Goal: Transaction & Acquisition: Purchase product/service

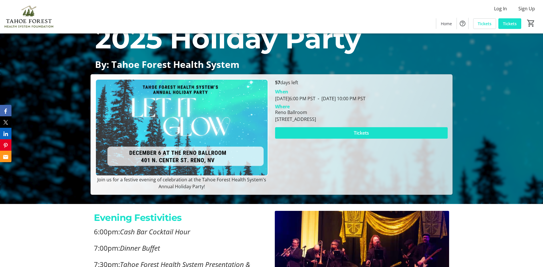
scroll to position [57, 0]
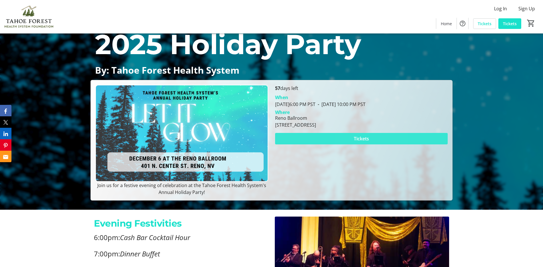
click at [355, 138] on span "Tickets" at bounding box center [361, 138] width 15 height 7
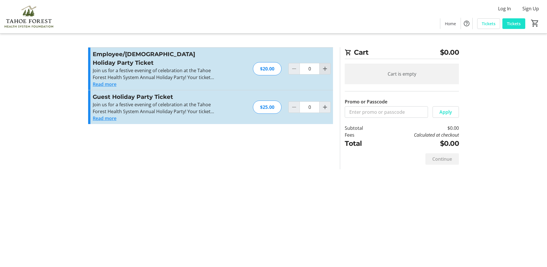
click at [324, 65] on mat-icon "Increment by one" at bounding box center [325, 68] width 7 height 7
type input "1"
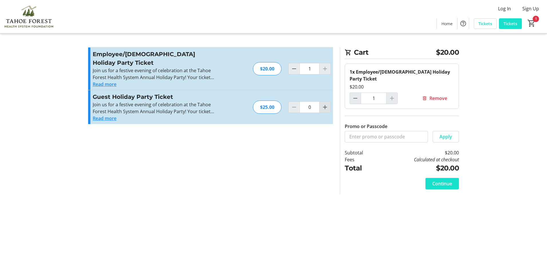
click at [326, 104] on mat-icon "Increment by one" at bounding box center [325, 107] width 7 height 7
type input "1"
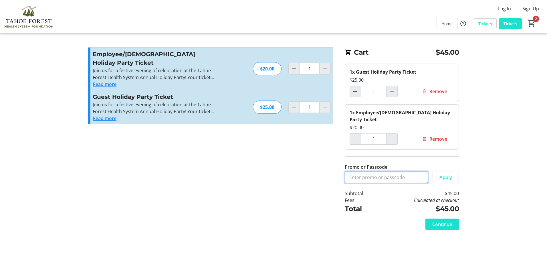
click at [369, 172] on input "Promo or Passcode" at bounding box center [386, 177] width 83 height 11
paste input ": ServiceAward when reserving your tickets online"
click at [442, 174] on span "Apply" at bounding box center [446, 177] width 13 height 7
click at [352, 172] on input ": ServiceAward when reserving your tickets online" at bounding box center [386, 177] width 83 height 11
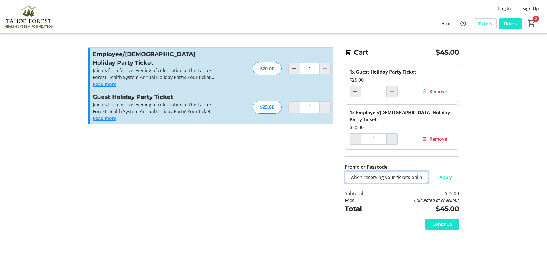
drag, startPoint x: 379, startPoint y: 170, endPoint x: 426, endPoint y: 174, distance: 47.3
click at [426, 174] on input "ServiceAward when reserving your tickets online" at bounding box center [386, 177] width 83 height 11
type input "ServiceAward"
click at [450, 174] on span "Apply" at bounding box center [446, 177] width 13 height 7
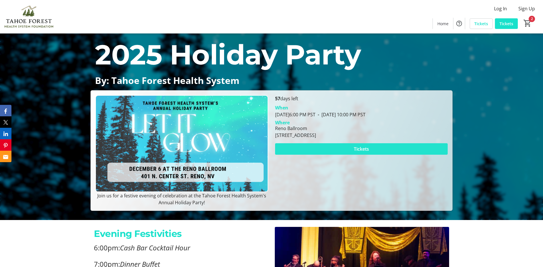
scroll to position [33, 0]
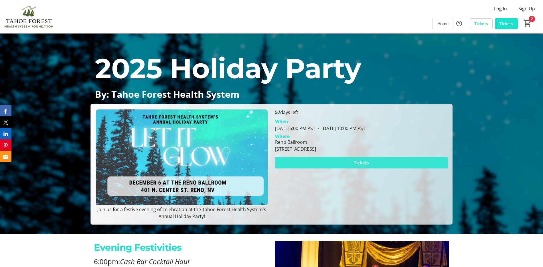
click at [359, 163] on span "Tickets" at bounding box center [361, 162] width 15 height 7
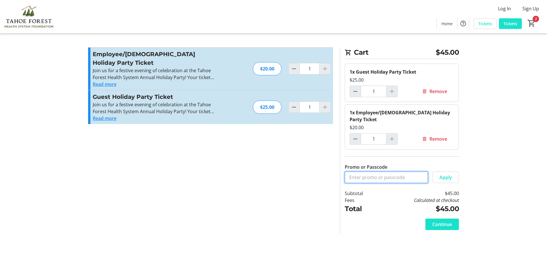
click at [377, 172] on input "Promo or Passcode" at bounding box center [386, 177] width 83 height 11
paste input "ServiceAward when reserving your tickets online."
click at [445, 174] on span "Apply" at bounding box center [446, 177] width 13 height 7
click at [404, 172] on input "ServiceAward when reserving your tickets online." at bounding box center [386, 177] width 83 height 11
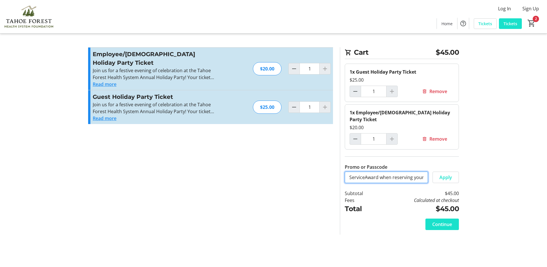
click at [424, 172] on input "ServiceAward when reserving your tickets online." at bounding box center [386, 177] width 83 height 11
click at [422, 172] on input "ServiceAward when reserving your tickets online." at bounding box center [386, 177] width 83 height 11
click at [381, 172] on input "ServiceAward r tickets online." at bounding box center [386, 177] width 83 height 11
click at [442, 174] on span "Apply" at bounding box center [446, 177] width 13 height 7
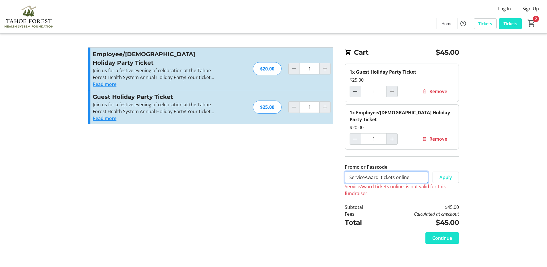
click at [410, 172] on input "ServiceAward tickets online." at bounding box center [386, 177] width 83 height 11
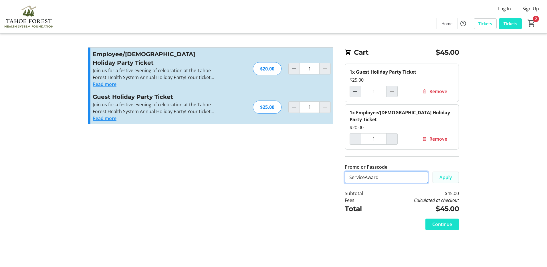
type input "ServiceAward"
click at [440, 174] on span "Apply" at bounding box center [446, 177] width 13 height 7
click at [442, 221] on span "Continue" at bounding box center [443, 224] width 20 height 7
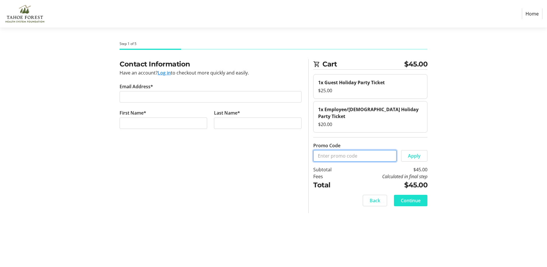
click at [322, 150] on input "Promo Code" at bounding box center [355, 155] width 83 height 11
paste input "ServiceAward when reserving your tickets online."
type input "ServiceAward when reserving your tickets online."
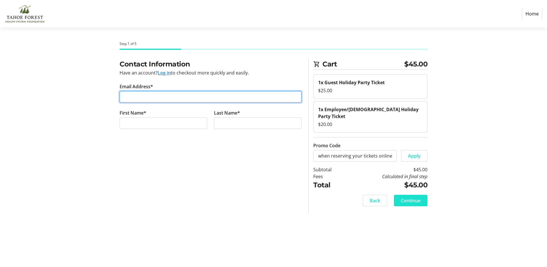
click at [136, 96] on input "Email Address*" at bounding box center [211, 96] width 182 height 11
type input "mcuevas@tfhd.com"
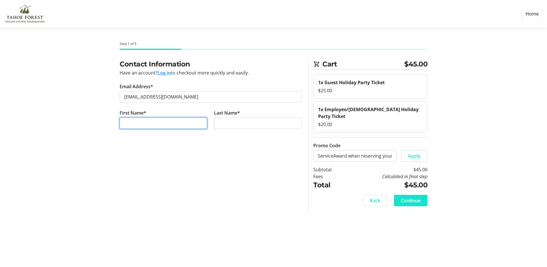
click at [135, 121] on input "First Name*" at bounding box center [164, 122] width 88 height 11
type input "Maria Julia"
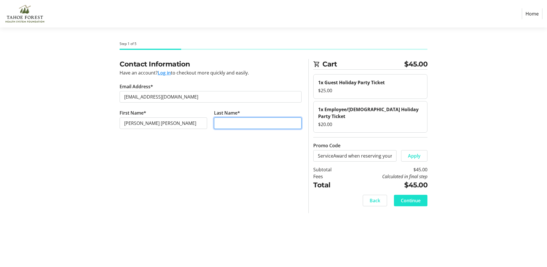
click at [232, 121] on input "Last Name*" at bounding box center [258, 122] width 88 height 11
type input "Cuevas"
click at [356, 173] on td "Calculated in final step" at bounding box center [386, 176] width 81 height 7
click at [419, 152] on span "Apply" at bounding box center [414, 155] width 13 height 7
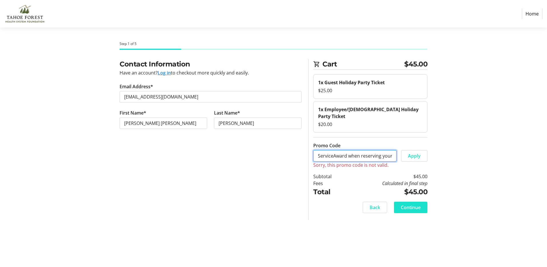
click at [393, 150] on input "ServiceAward when reserving your tickets online." at bounding box center [355, 155] width 83 height 11
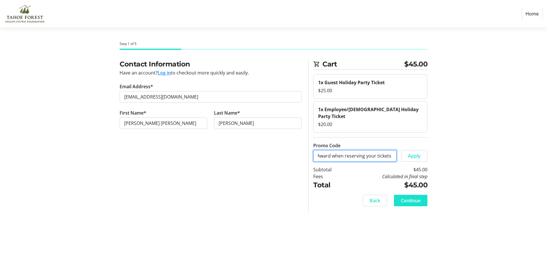
scroll to position [0, 30]
drag, startPoint x: 348, startPoint y: 149, endPoint x: 392, endPoint y: 149, distance: 44.4
click at [392, 150] on input "ServiceAward when reserving your tickets online." at bounding box center [355, 155] width 83 height 11
type input "ServiceAward"
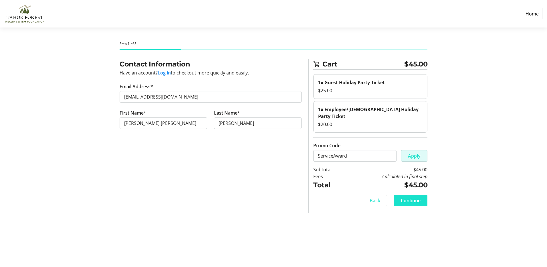
click at [420, 152] on span "Apply" at bounding box center [414, 155] width 13 height 7
click at [165, 73] on button "Log in" at bounding box center [164, 72] width 13 height 7
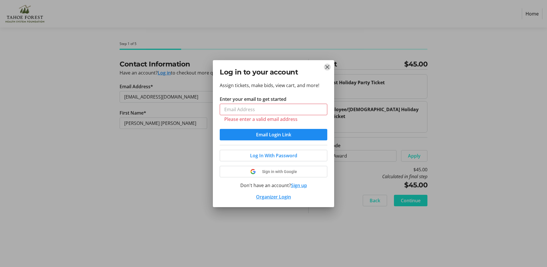
click at [328, 70] on mat-icon "Close" at bounding box center [327, 67] width 7 height 7
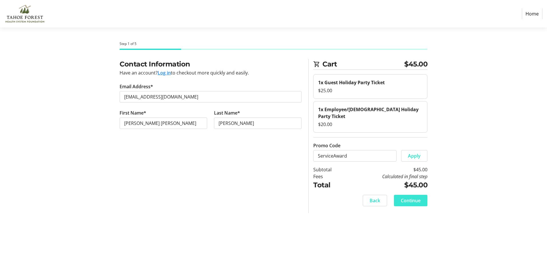
click at [415, 197] on span "Continue" at bounding box center [411, 200] width 20 height 7
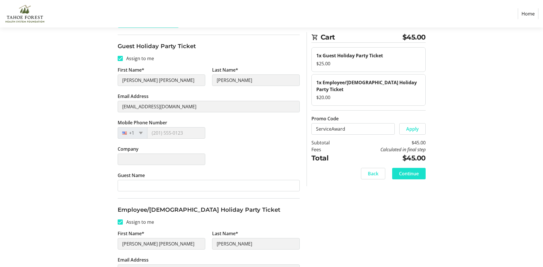
scroll to position [86, 0]
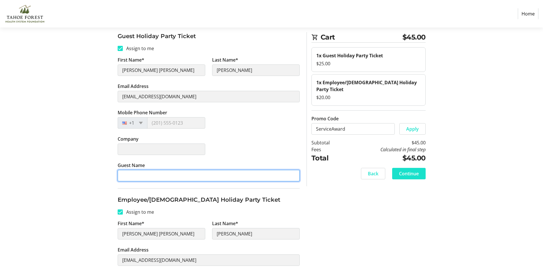
click at [132, 176] on input "Guest Name" at bounding box center [209, 175] width 182 height 11
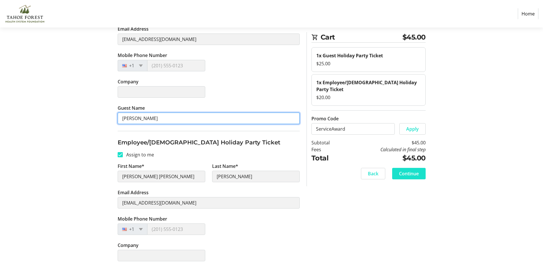
scroll to position [144, 0]
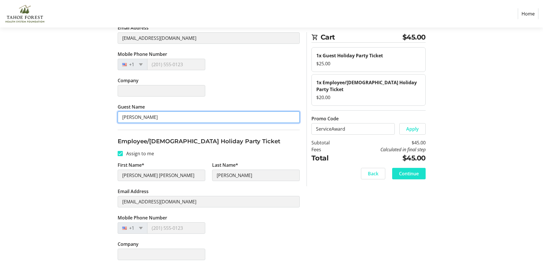
type input "Horacio Cuevas Munguia"
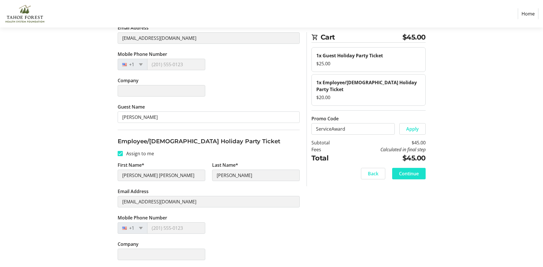
click at [337, 172] on div "Back Continue" at bounding box center [369, 173] width 114 height 11
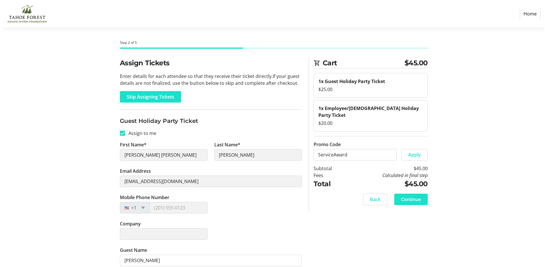
scroll to position [0, 0]
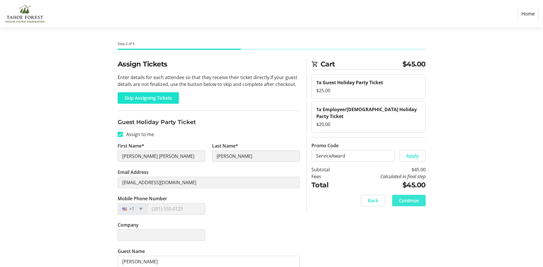
click at [406, 197] on span "Continue" at bounding box center [409, 200] width 20 height 7
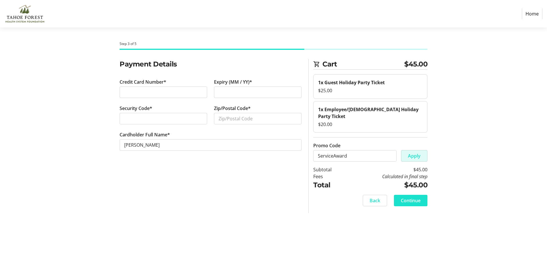
click at [412, 152] on span "Apply" at bounding box center [414, 155] width 13 height 7
click at [375, 197] on span "Back" at bounding box center [375, 200] width 11 height 7
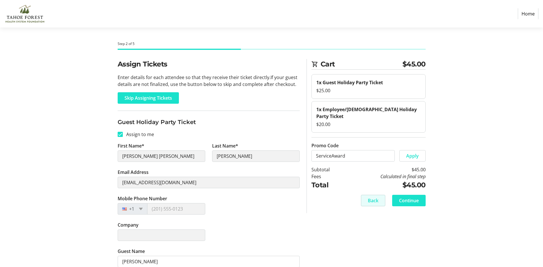
click at [375, 197] on span "Back" at bounding box center [373, 200] width 11 height 7
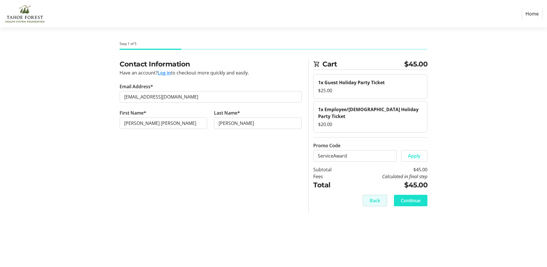
click at [375, 197] on span "Back" at bounding box center [375, 200] width 11 height 7
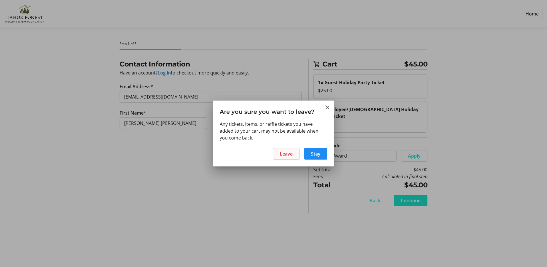
click at [285, 152] on span "Leave" at bounding box center [286, 153] width 13 height 7
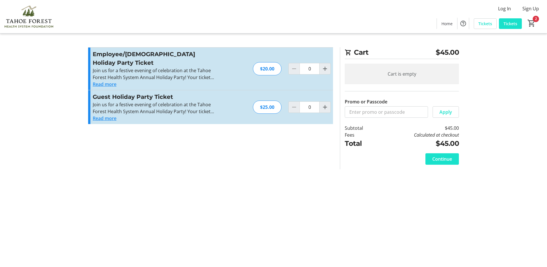
type input "1"
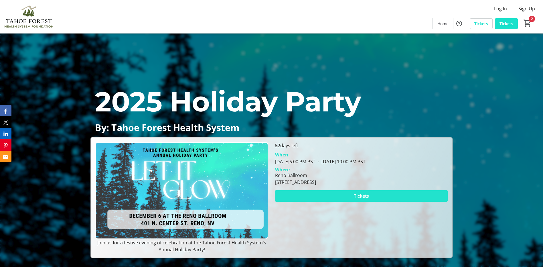
click at [367, 199] on span "Tickets" at bounding box center [361, 195] width 15 height 7
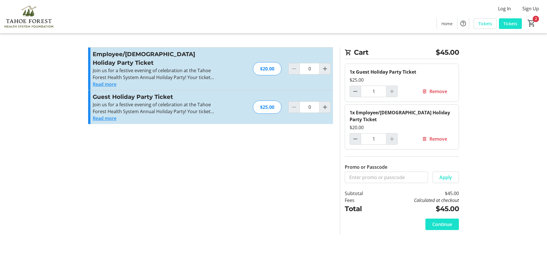
type input "1"
click at [373, 172] on input "Promo or Passcode" at bounding box center [386, 177] width 83 height 11
type input "s"
type input "SERVICEAWARD"
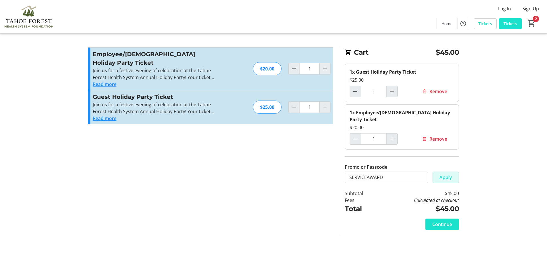
click at [451, 174] on span "Apply" at bounding box center [446, 177] width 13 height 7
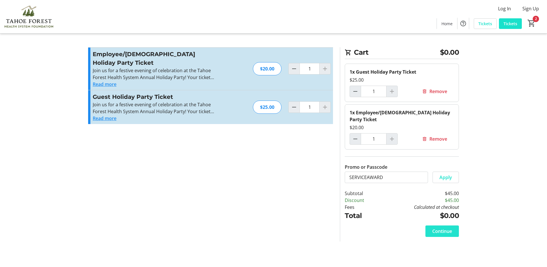
click at [440, 232] on div "Continue" at bounding box center [402, 231] width 114 height 21
click at [444, 228] on span "Continue" at bounding box center [443, 231] width 20 height 7
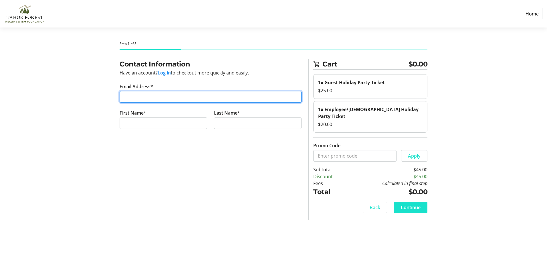
click at [146, 97] on input "Email Address*" at bounding box center [211, 96] width 182 height 11
type input "mcuevas@tfhd.com"
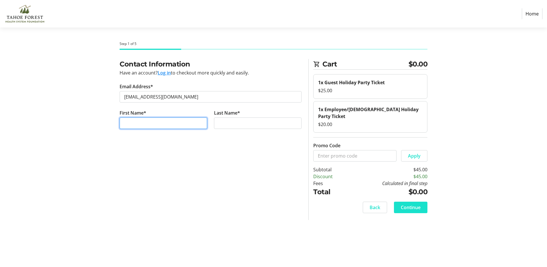
click at [143, 122] on input "First Name*" at bounding box center [164, 122] width 88 height 11
type input "Maria Julia"
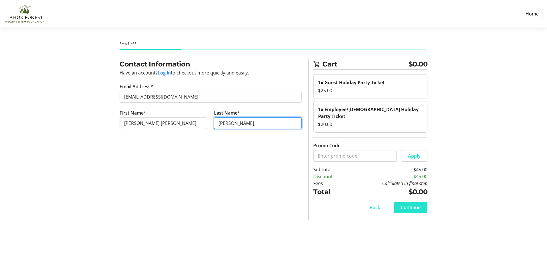
type input "Cuevas"
click at [416, 204] on span "Continue" at bounding box center [411, 207] width 20 height 7
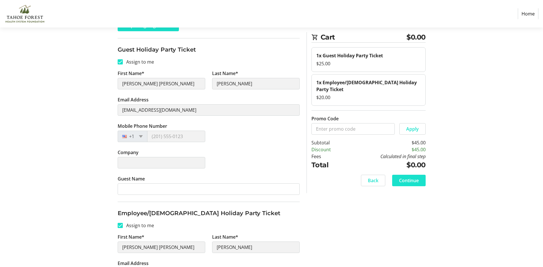
scroll to position [86, 0]
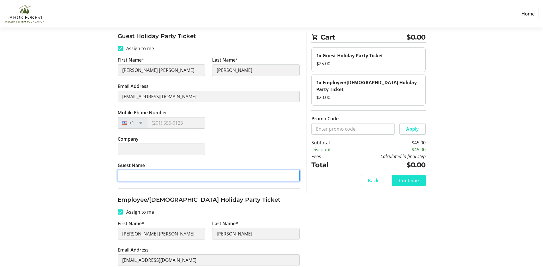
click at [135, 173] on input "Guest Name" at bounding box center [209, 175] width 182 height 11
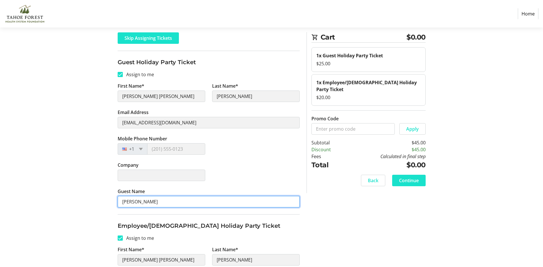
scroll to position [58, 0]
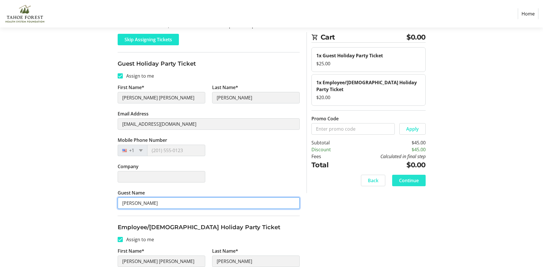
type input "Horacio Cuevas Munguia"
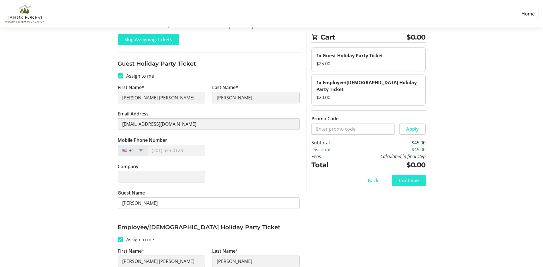
click at [409, 177] on span "Continue" at bounding box center [409, 180] width 20 height 7
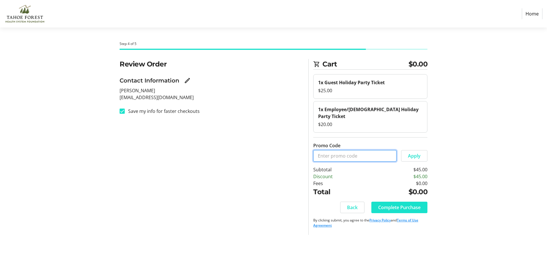
click at [329, 150] on input "Promo Code" at bounding box center [355, 155] width 83 height 11
type input "SERVICEAWARD"
click at [418, 152] on span "Apply" at bounding box center [414, 155] width 13 height 7
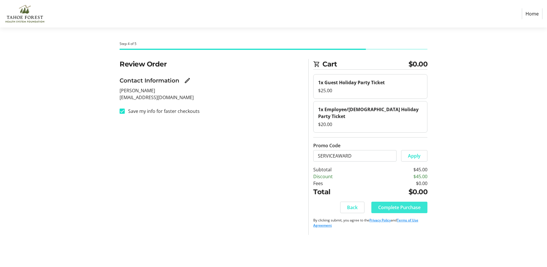
click at [401, 204] on span "Complete Purchase" at bounding box center [400, 207] width 42 height 7
